Goal: Communication & Community: Share content

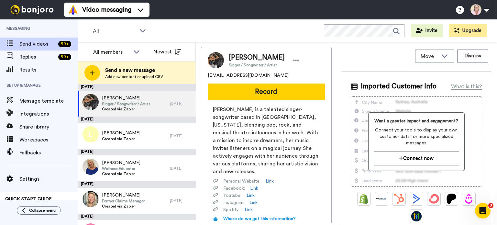
click at [137, 74] on span "Add new contact or upload CSV" at bounding box center [134, 76] width 58 height 5
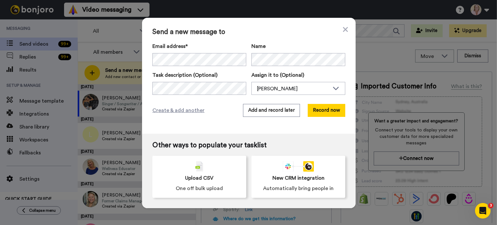
click at [322, 111] on button "Record now" at bounding box center [327, 110] width 38 height 13
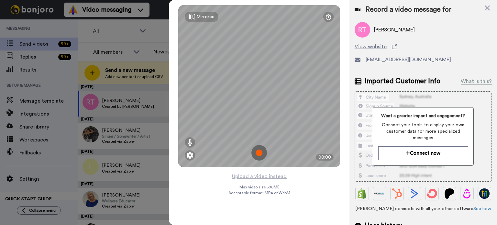
click at [260, 155] on img at bounding box center [259, 153] width 16 height 16
click at [260, 156] on img at bounding box center [259, 153] width 16 height 16
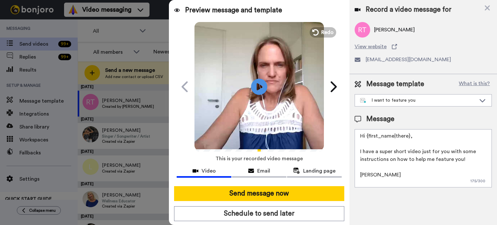
click at [265, 196] on button "Send message now" at bounding box center [259, 193] width 170 height 15
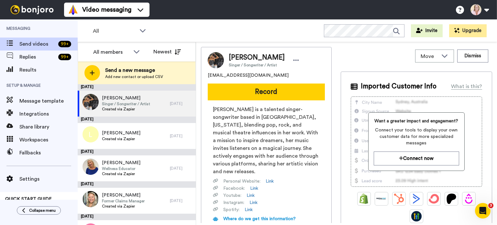
click at [261, 97] on button "Record" at bounding box center [266, 91] width 117 height 17
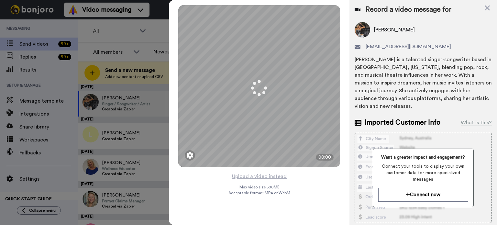
click at [486, 7] on icon at bounding box center [487, 8] width 6 height 8
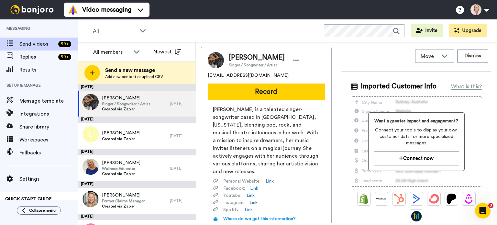
click at [115, 71] on span "Send a new message" at bounding box center [134, 70] width 58 height 8
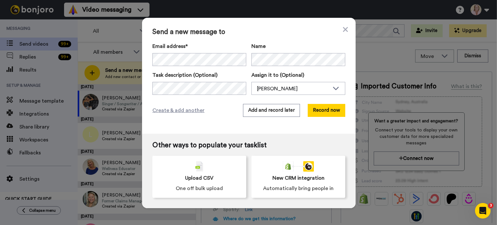
click at [321, 114] on button "Record now" at bounding box center [327, 110] width 38 height 13
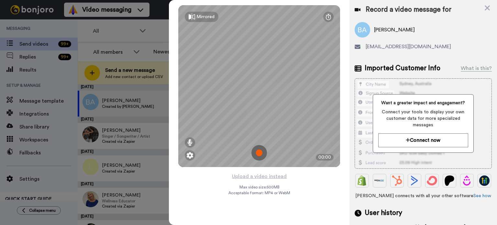
click at [262, 152] on img at bounding box center [259, 153] width 16 height 16
click at [258, 153] on img at bounding box center [259, 153] width 16 height 16
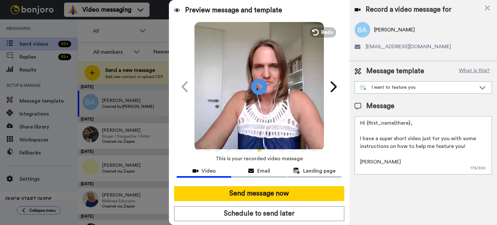
click at [262, 88] on icon at bounding box center [259, 87] width 16 height 16
click at [254, 196] on button "Send message now" at bounding box center [259, 193] width 170 height 15
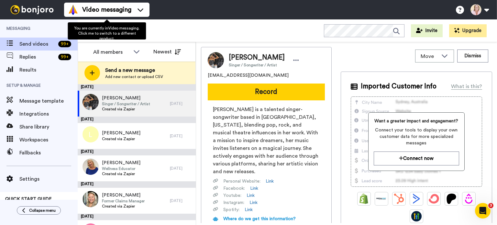
click at [141, 84] on div "Send a new message Add new contact or upload CSV" at bounding box center [136, 72] width 117 height 23
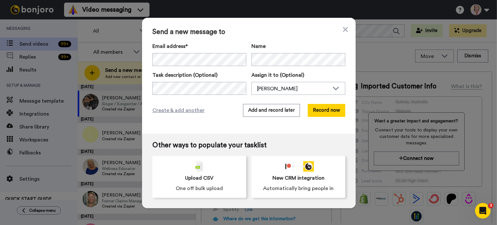
click at [324, 111] on button "Record now" at bounding box center [327, 110] width 38 height 13
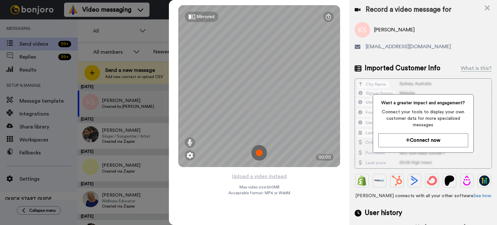
click at [259, 155] on img at bounding box center [259, 153] width 16 height 16
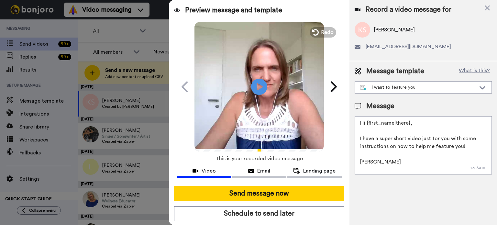
click at [253, 198] on button "Send message now" at bounding box center [259, 193] width 170 height 15
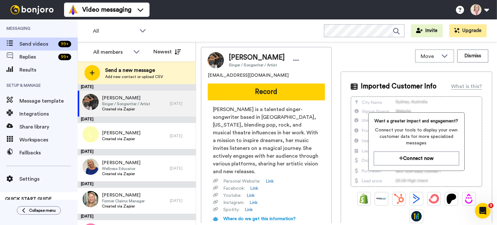
click at [122, 65] on div "Send a new message Add new contact or upload CSV" at bounding box center [136, 72] width 117 height 23
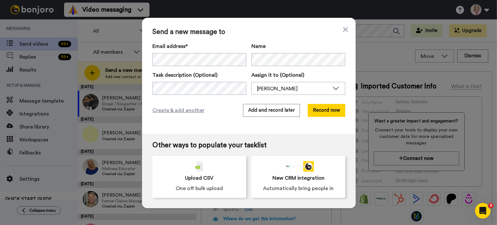
click at [323, 107] on button "Record now" at bounding box center [327, 110] width 38 height 13
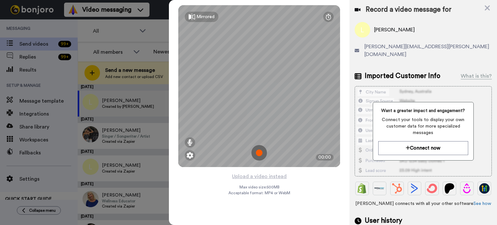
click at [259, 155] on img at bounding box center [259, 153] width 16 height 16
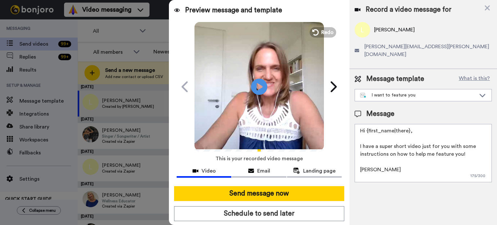
click at [258, 197] on button "Send message now" at bounding box center [259, 193] width 170 height 15
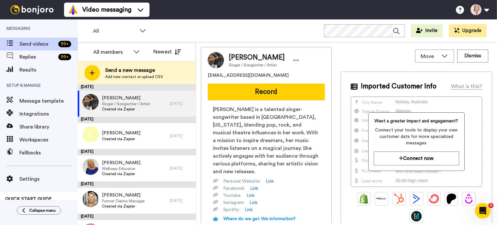
click at [123, 72] on span "Send a new message" at bounding box center [134, 70] width 58 height 8
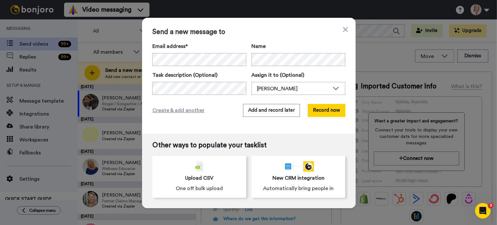
click at [317, 110] on button "Record now" at bounding box center [327, 110] width 38 height 13
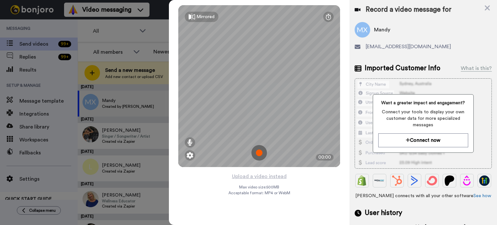
click at [259, 151] on img at bounding box center [259, 153] width 16 height 16
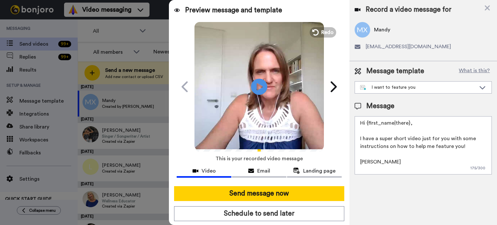
click at [264, 196] on button "Send message now" at bounding box center [259, 193] width 170 height 15
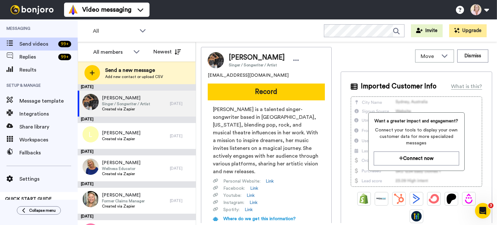
click at [122, 72] on span "Send a new message" at bounding box center [134, 70] width 58 height 8
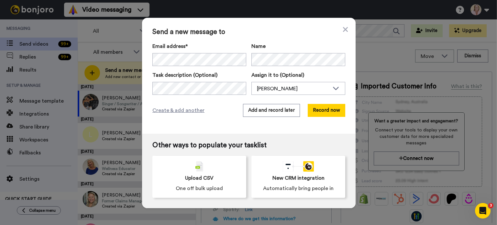
click at [327, 115] on button "Record now" at bounding box center [327, 110] width 38 height 13
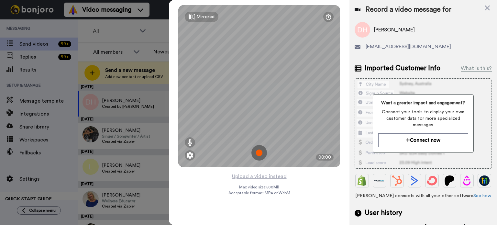
click at [253, 153] on img at bounding box center [259, 153] width 16 height 16
click at [256, 155] on img at bounding box center [259, 153] width 16 height 16
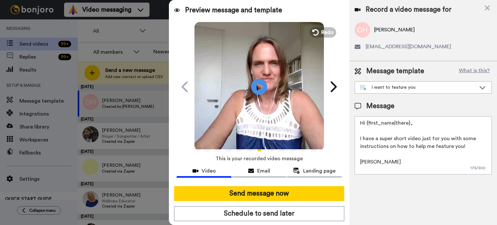
click at [263, 194] on button "Send message now" at bounding box center [259, 193] width 170 height 15
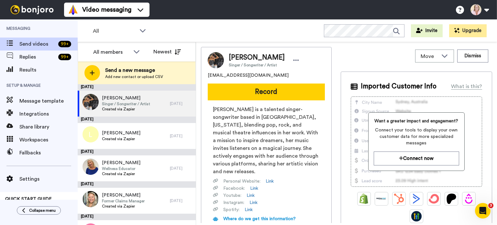
click at [131, 75] on span "Add new contact or upload CSV" at bounding box center [134, 76] width 58 height 5
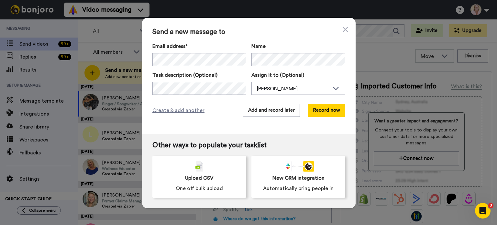
click at [315, 111] on button "Record now" at bounding box center [327, 110] width 38 height 13
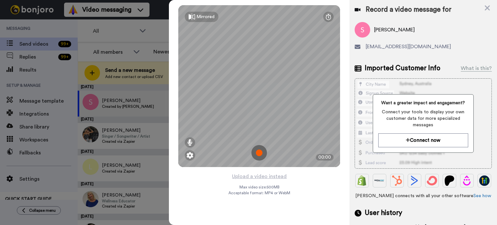
click at [258, 155] on img at bounding box center [259, 153] width 16 height 16
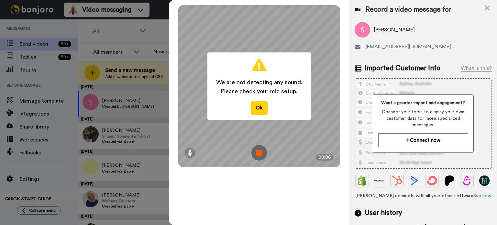
click at [259, 110] on button "Ok" at bounding box center [259, 108] width 17 height 14
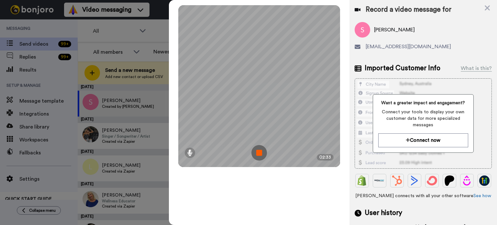
click at [259, 155] on img at bounding box center [259, 153] width 16 height 16
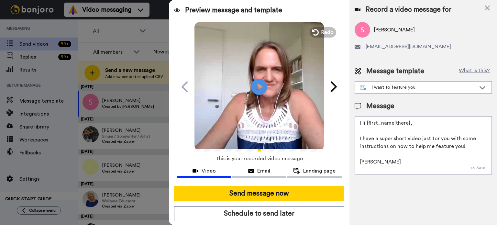
click at [420, 87] on div "I want to feature you" at bounding box center [418, 87] width 116 height 6
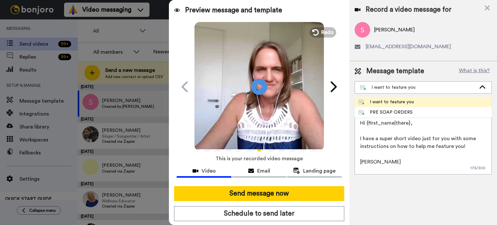
click at [416, 95] on div "Message template What is this? I want to feature you I want to feature you PRE …" at bounding box center [423, 120] width 148 height 118
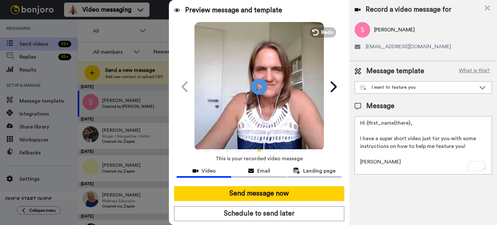
drag, startPoint x: 393, startPoint y: 160, endPoint x: 366, endPoint y: 123, distance: 45.8
click at [366, 123] on textarea "Hi {first_name|there}, I have a super short video just for you with some instru…" at bounding box center [423, 145] width 137 height 58
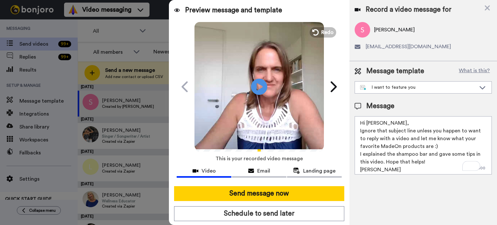
drag, startPoint x: 421, startPoint y: 90, endPoint x: 374, endPoint y: 89, distance: 46.3
click at [374, 89] on div "I want to feature you" at bounding box center [418, 87] width 116 height 6
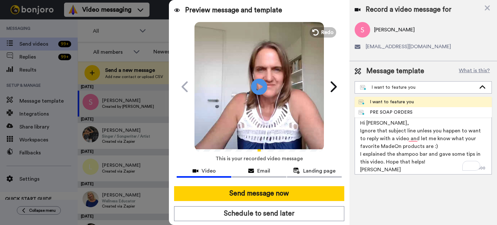
click at [432, 160] on textarea "Hi [PERSON_NAME], Ignore that subject line unless you happen to want to reply w…" at bounding box center [423, 145] width 137 height 58
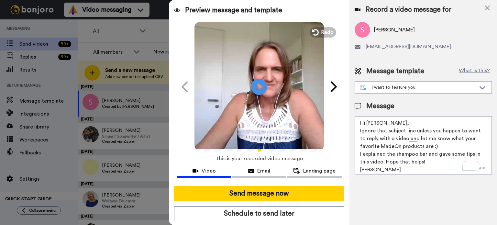
click at [361, 155] on textarea "Hi [PERSON_NAME], Ignore that subject line unless you happen to want to reply w…" at bounding box center [423, 145] width 137 height 58
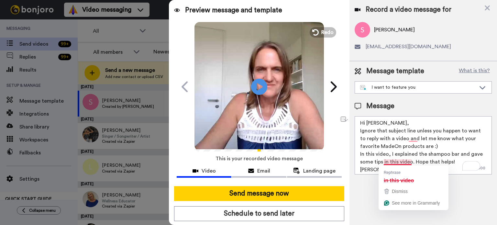
drag, startPoint x: 411, startPoint y: 163, endPoint x: 381, endPoint y: 162, distance: 30.7
click at [381, 162] on textarea "Hi [PERSON_NAME], Ignore that subject line unless you happen to want to reply w…" at bounding box center [423, 145] width 137 height 58
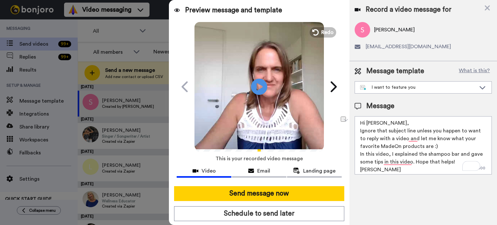
click at [381, 162] on textarea "Hi [PERSON_NAME], Ignore that subject line unless you happen to want to reply w…" at bounding box center [423, 145] width 137 height 58
drag, startPoint x: 412, startPoint y: 161, endPoint x: 381, endPoint y: 162, distance: 31.7
click at [381, 162] on textarea "Hi [PERSON_NAME], Ignore that subject line unless you happen to want to reply w…" at bounding box center [423, 145] width 137 height 58
type textarea "Hi [PERSON_NAME], Ignore that subject line unless you happen to want to reply w…"
click at [267, 194] on button "Send message now" at bounding box center [259, 193] width 170 height 15
